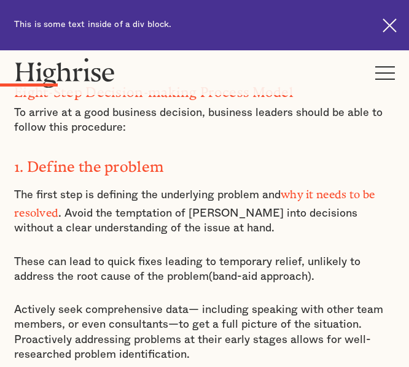
scroll to position [1488, 0]
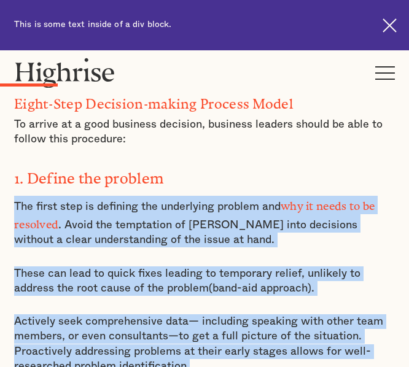
drag, startPoint x: 15, startPoint y: 152, endPoint x: 306, endPoint y: 321, distance: 336.6
copy div "The first step is defining the underlying problem and why it needs to be resolv…"
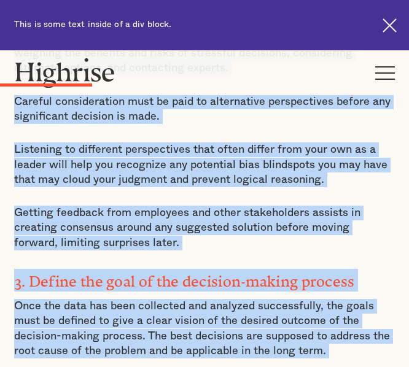
scroll to position [2167, 0]
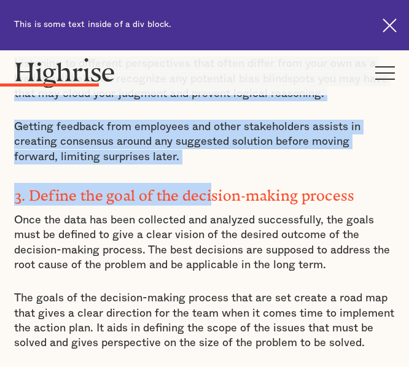
drag, startPoint x: 15, startPoint y: 191, endPoint x: 213, endPoint y: 122, distance: 209.6
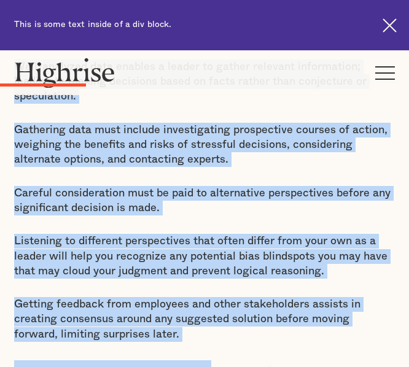
scroll to position [1937, 0]
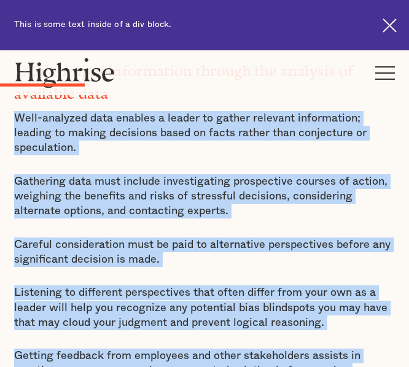
click at [158, 349] on p "Getting feedback from employees and other stakeholders assists in creating cons…" at bounding box center [204, 371] width 381 height 45
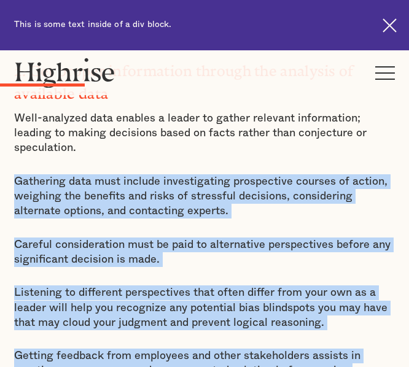
drag, startPoint x: 137, startPoint y: 327, endPoint x: 9, endPoint y: 122, distance: 241.7
copy div "Gathering data must include investigating prospective courses of action, weighi…"
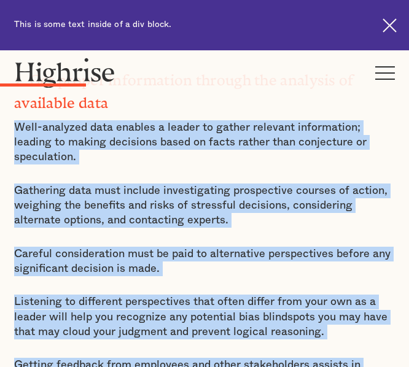
scroll to position [1963, 0]
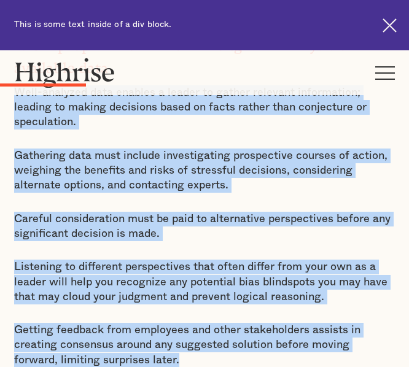
drag, startPoint x: 18, startPoint y: 164, endPoint x: 385, endPoint y: 297, distance: 390.2
copy div "Well-analyzed data enables a leader to gather relevant information; leading to …"
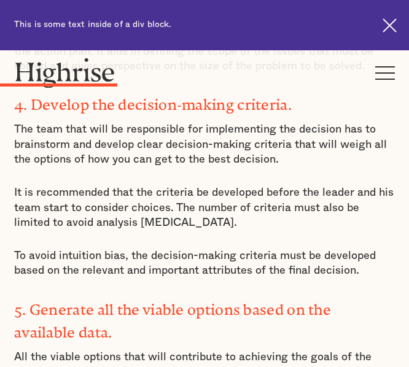
scroll to position [2482, 0]
